Goal: Task Accomplishment & Management: Complete application form

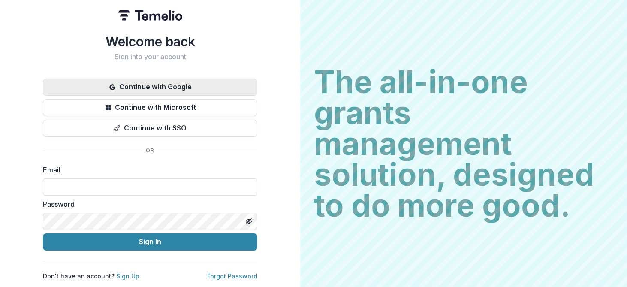
click at [131, 85] on button "Continue with Google" at bounding box center [150, 86] width 214 height 17
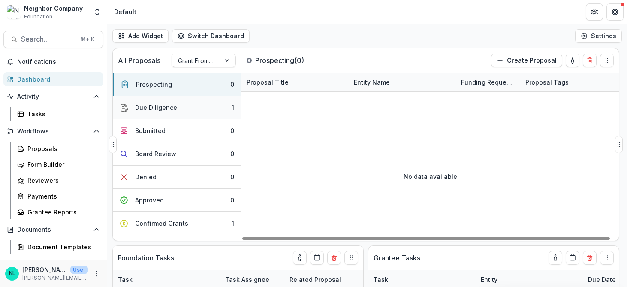
click at [149, 106] on div "Due Diligence" at bounding box center [156, 107] width 42 height 9
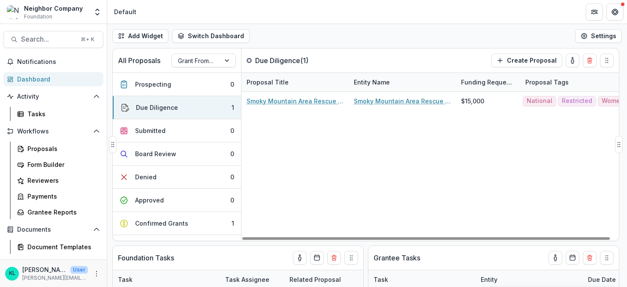
click at [547, 182] on div "Smoky Mountain Area Rescue Ministries Inc - 2025 - Agency and Grant Information…" at bounding box center [434, 166] width 386 height 149
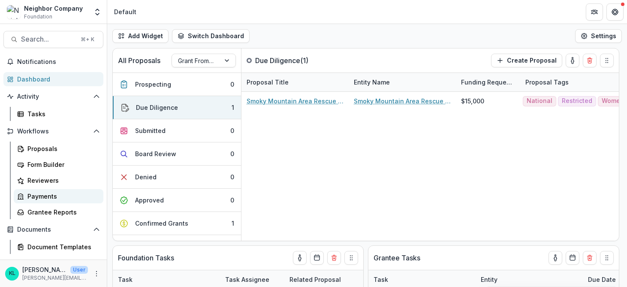
click at [48, 193] on div "Payments" at bounding box center [61, 196] width 69 height 9
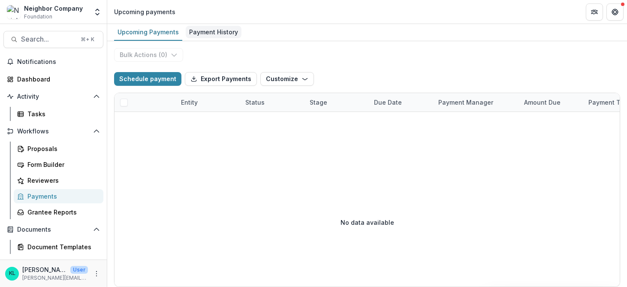
click at [205, 36] on div "Payment History" at bounding box center [214, 32] width 56 height 12
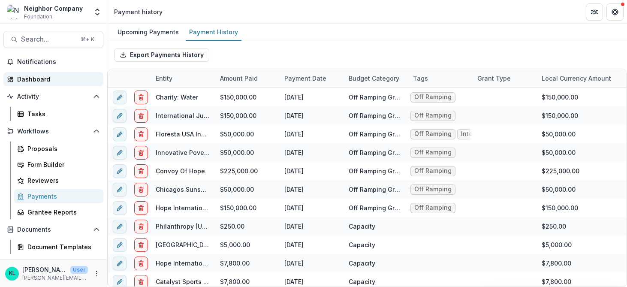
click at [28, 80] on div "Dashboard" at bounding box center [56, 79] width 79 height 9
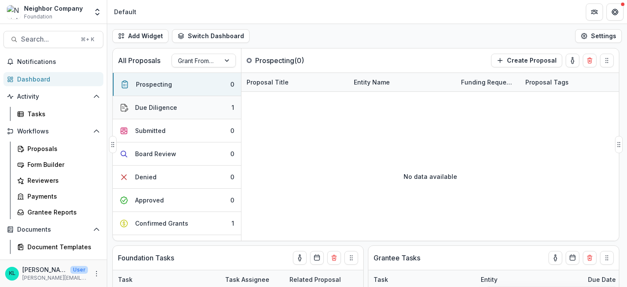
click at [202, 104] on button "Due Diligence 1" at bounding box center [177, 107] width 128 height 23
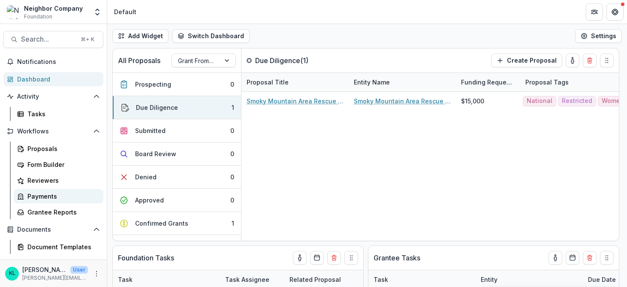
click at [34, 196] on div "Payments" at bounding box center [61, 196] width 69 height 9
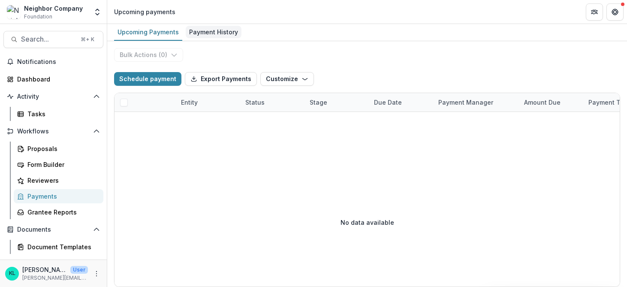
click at [199, 33] on div "Payment History" at bounding box center [214, 32] width 56 height 12
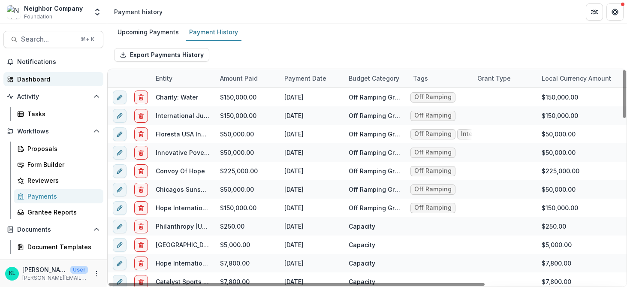
click at [43, 80] on div "Dashboard" at bounding box center [56, 79] width 79 height 9
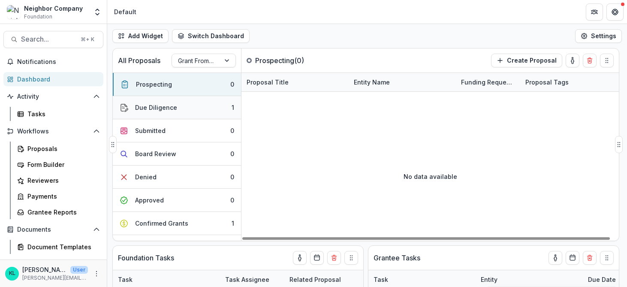
click at [187, 105] on button "Due Diligence 1" at bounding box center [177, 107] width 128 height 23
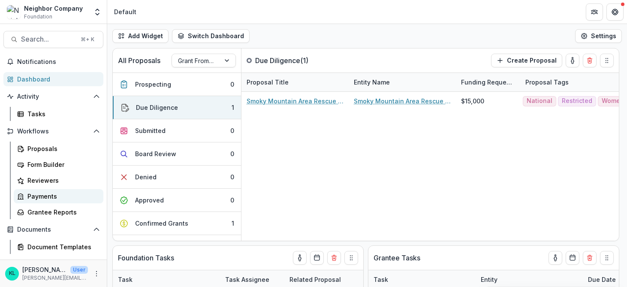
click at [42, 198] on div "Payments" at bounding box center [61, 196] width 69 height 9
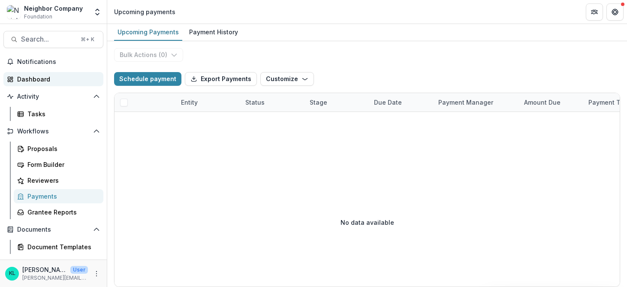
click at [46, 80] on div "Dashboard" at bounding box center [56, 79] width 79 height 9
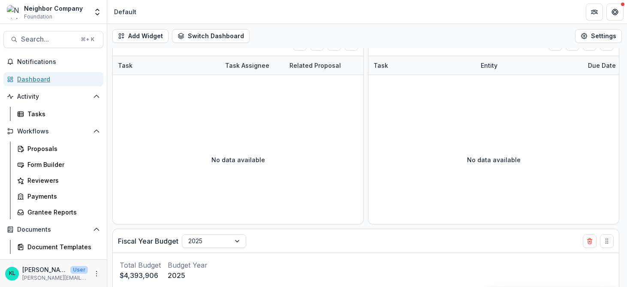
scroll to position [349, 0]
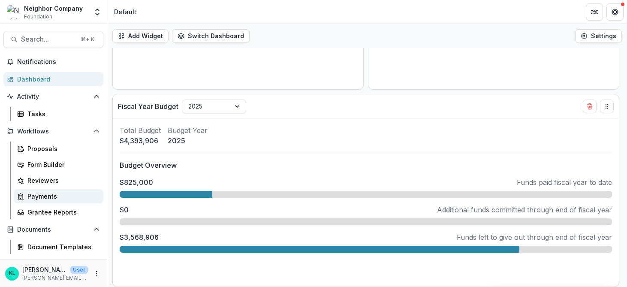
click at [31, 195] on div "Payments" at bounding box center [61, 196] width 69 height 9
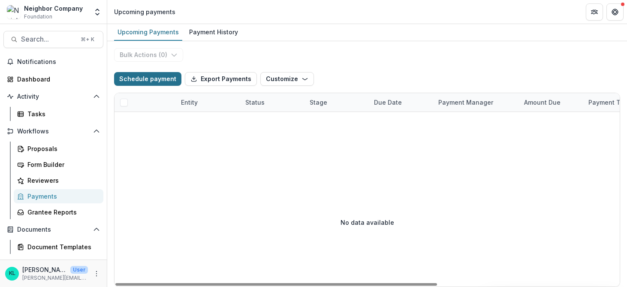
click at [145, 81] on button "Schedule payment" at bounding box center [147, 79] width 67 height 14
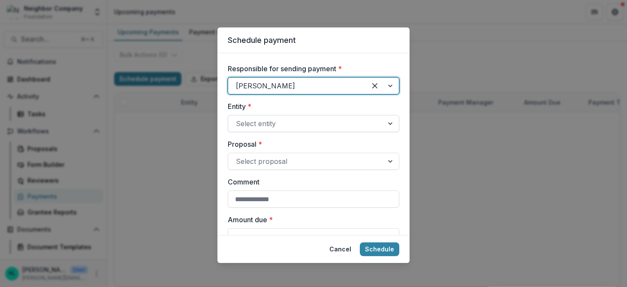
click at [299, 125] on div at bounding box center [306, 123] width 140 height 12
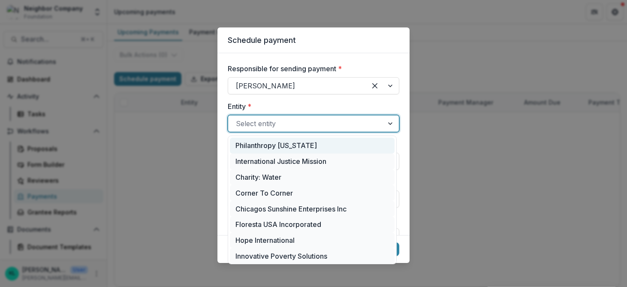
click at [294, 150] on div "Philanthropy [US_STATE]" at bounding box center [312, 146] width 165 height 16
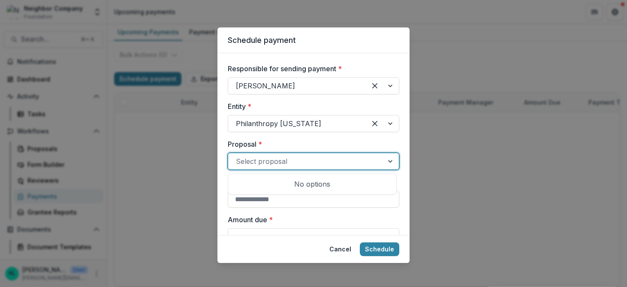
click at [292, 159] on div at bounding box center [306, 161] width 140 height 12
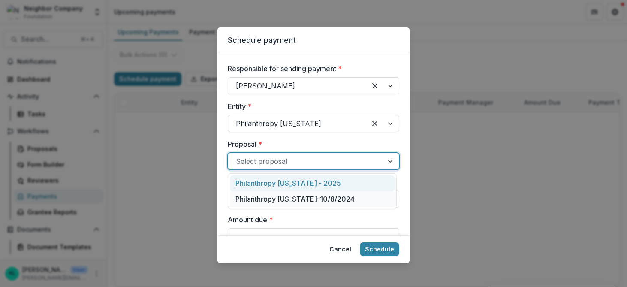
click at [293, 125] on div at bounding box center [297, 123] width 123 height 12
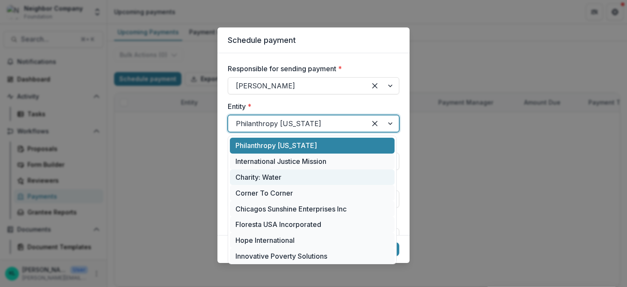
click at [272, 175] on div "Charity: Water" at bounding box center [312, 177] width 165 height 16
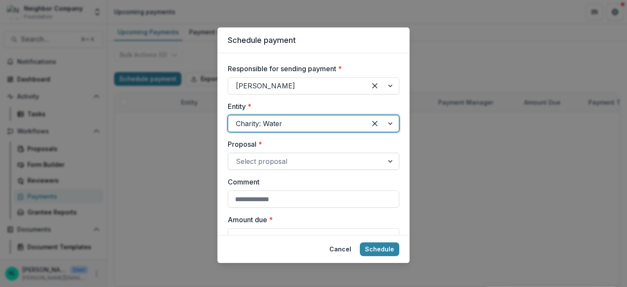
click at [270, 158] on div at bounding box center [306, 161] width 140 height 12
click at [298, 144] on label "Proposal *" at bounding box center [311, 144] width 166 height 10
click at [238, 156] on input "Proposal *" at bounding box center [237, 161] width 2 height 10
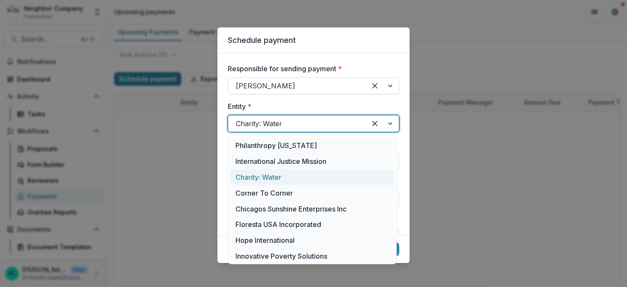
click at [299, 121] on div at bounding box center [297, 123] width 123 height 12
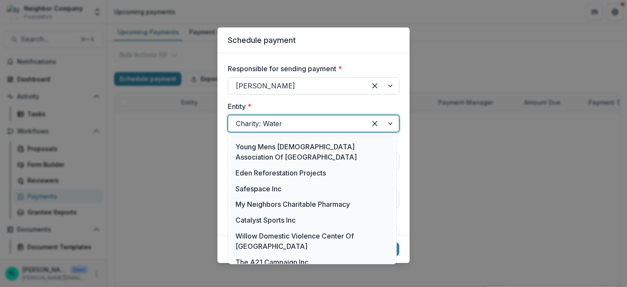
scroll to position [484, 0]
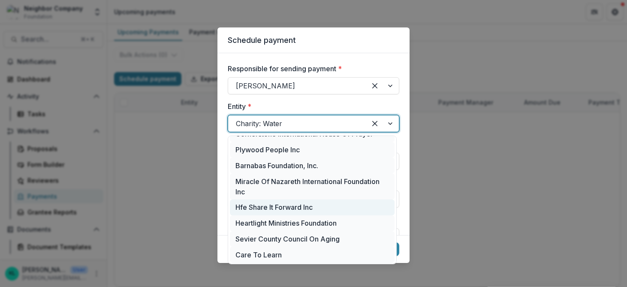
click at [277, 199] on div "Hfe Share It Forward Inc" at bounding box center [312, 207] width 165 height 16
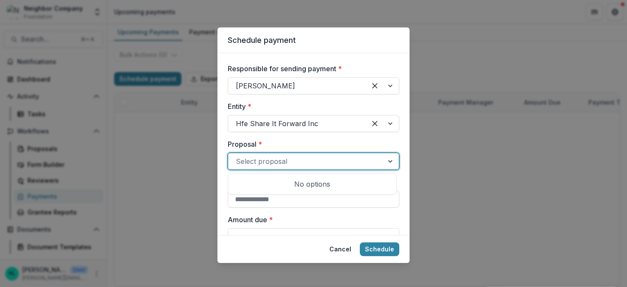
click at [276, 160] on div at bounding box center [306, 161] width 140 height 12
click at [383, 161] on div at bounding box center [390, 161] width 15 height 16
click at [355, 147] on label "Proposal *" at bounding box center [311, 144] width 166 height 10
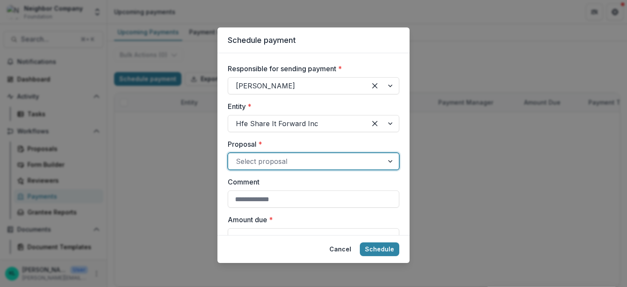
click at [238, 156] on input "Proposal *" at bounding box center [237, 161] width 2 height 10
click at [341, 250] on button "Cancel" at bounding box center [340, 249] width 32 height 14
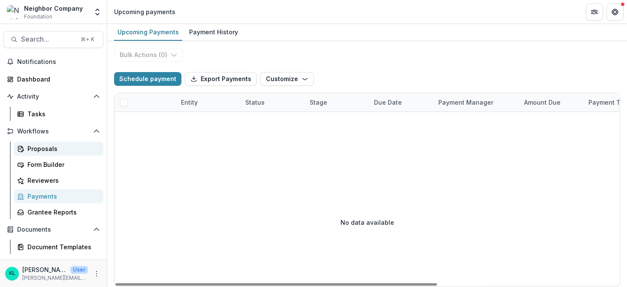
click at [51, 147] on div "Proposals" at bounding box center [61, 148] width 69 height 9
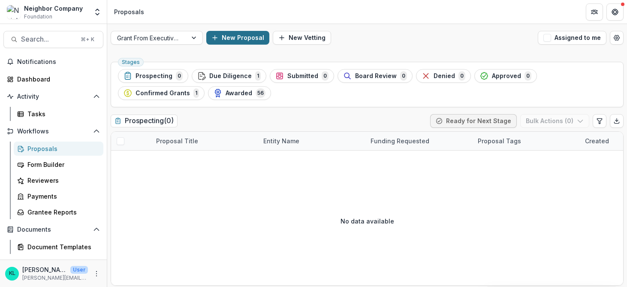
click at [230, 36] on button "New Proposal" at bounding box center [237, 38] width 63 height 14
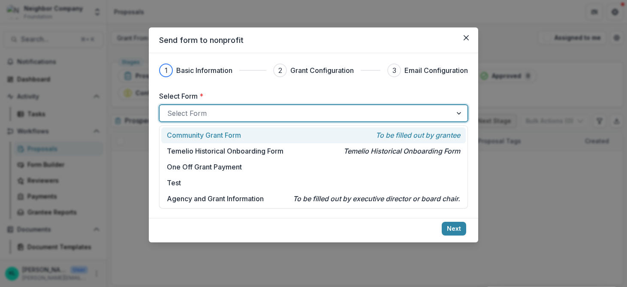
click at [234, 110] on div at bounding box center [305, 113] width 277 height 12
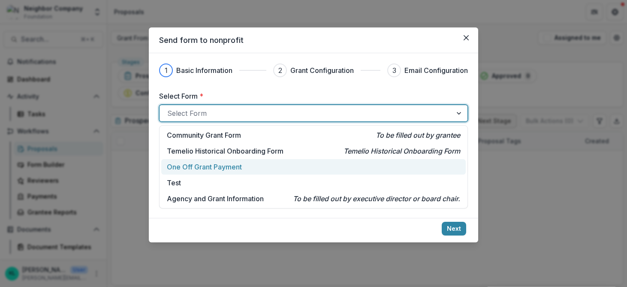
click at [229, 165] on p "One Off Grant Payment" at bounding box center [204, 167] width 75 height 10
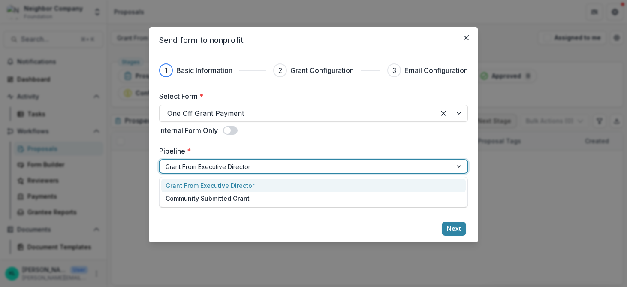
click at [208, 168] on div at bounding box center [305, 166] width 280 height 11
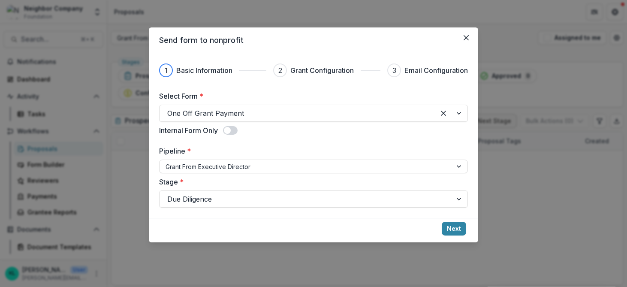
click at [269, 146] on label "Pipeline *" at bounding box center [311, 151] width 304 height 10
click at [167, 162] on input "Pipeline *" at bounding box center [166, 166] width 2 height 9
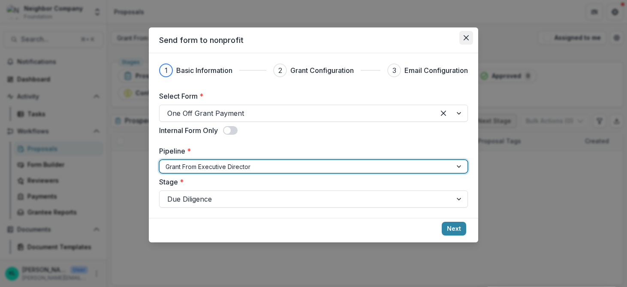
click at [465, 36] on icon "Close" at bounding box center [465, 37] width 5 height 5
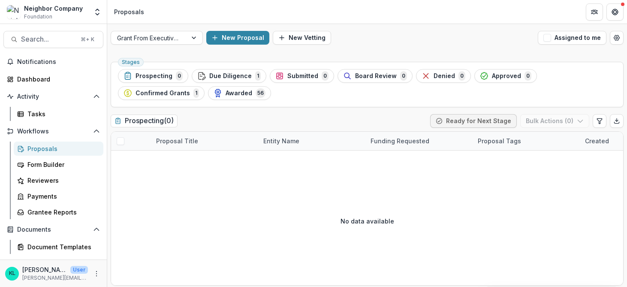
click at [17, 6] on img at bounding box center [14, 12] width 14 height 14
click at [33, 78] on div "Dashboard" at bounding box center [56, 79] width 79 height 9
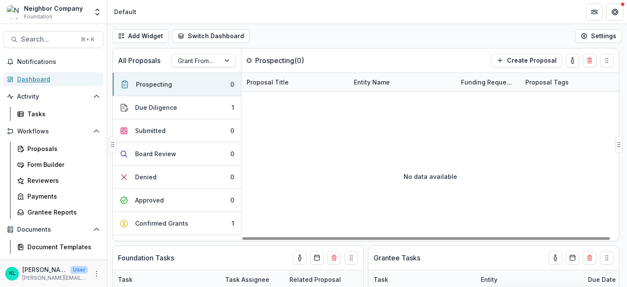
scroll to position [349, 0]
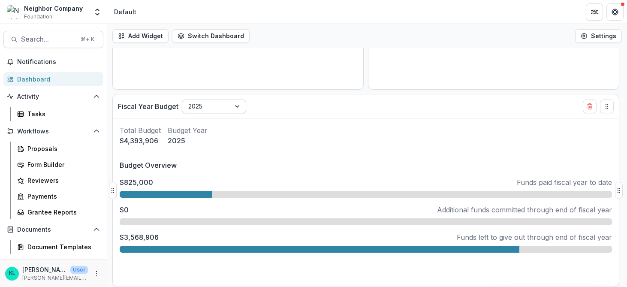
click at [229, 107] on div "2025" at bounding box center [206, 106] width 48 height 12
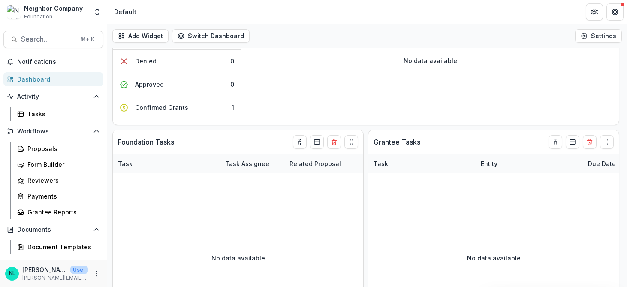
scroll to position [0, 0]
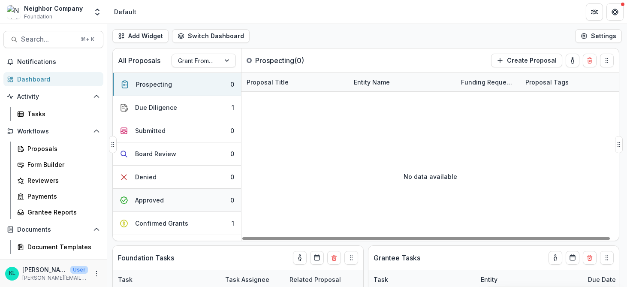
click at [138, 200] on div "Approved" at bounding box center [149, 199] width 29 height 9
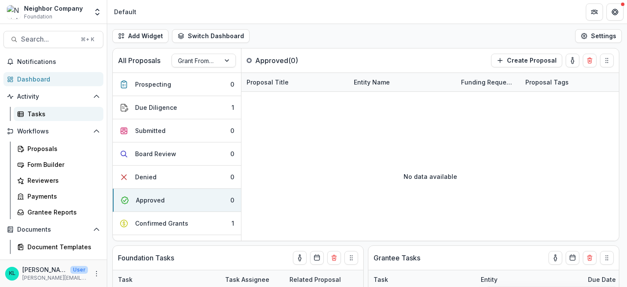
click at [41, 112] on div "Tasks" at bounding box center [61, 113] width 69 height 9
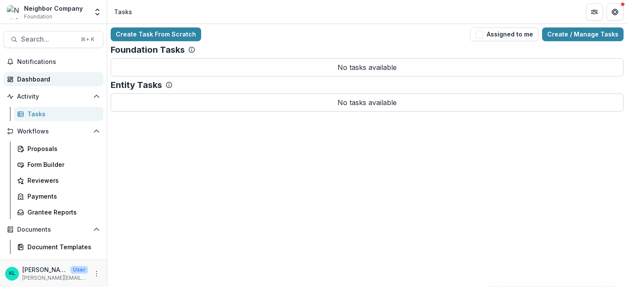
click at [52, 77] on div "Dashboard" at bounding box center [56, 79] width 79 height 9
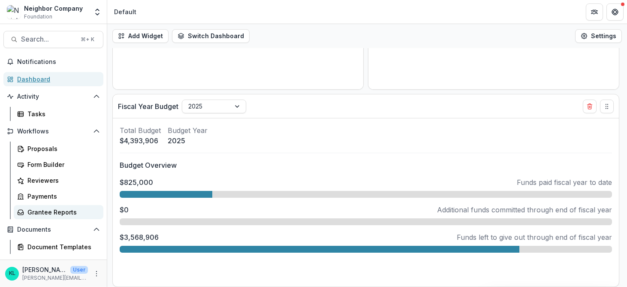
scroll to position [96, 0]
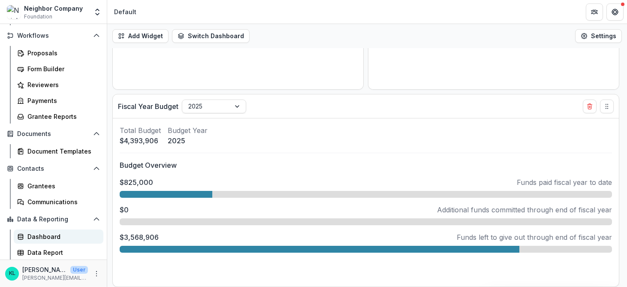
click at [28, 234] on div "Dashboard" at bounding box center [61, 236] width 69 height 9
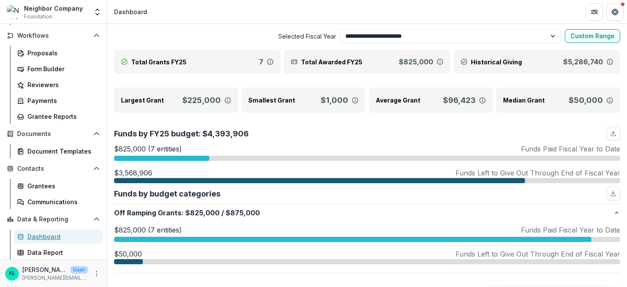
scroll to position [18, 0]
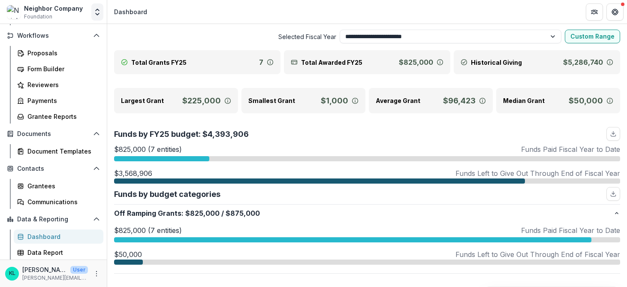
click at [99, 9] on icon "Open entity switcher" at bounding box center [97, 12] width 9 height 9
click at [50, 33] on link "Admin Settings" at bounding box center [53, 33] width 103 height 14
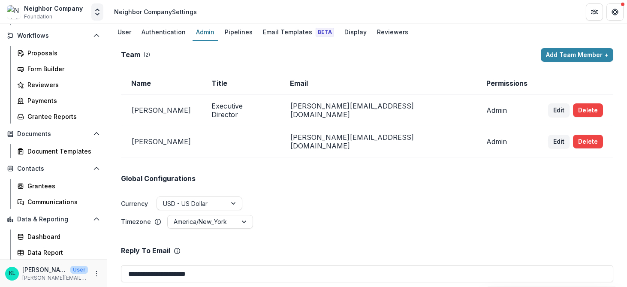
click at [97, 12] on icon "Open entity switcher" at bounding box center [97, 12] width 9 height 9
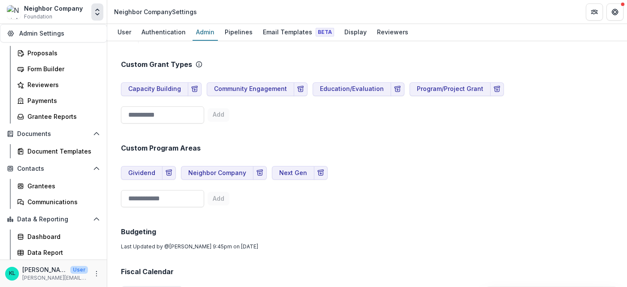
scroll to position [397, 0]
